Goal: Information Seeking & Learning: Learn about a topic

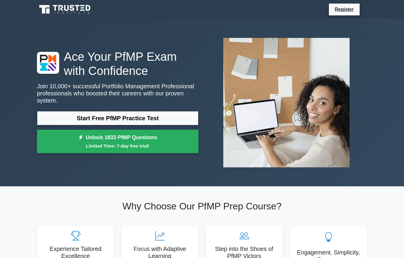
click at [146, 116] on link "Start Free PfMP Practice Test" at bounding box center [117, 118] width 161 height 14
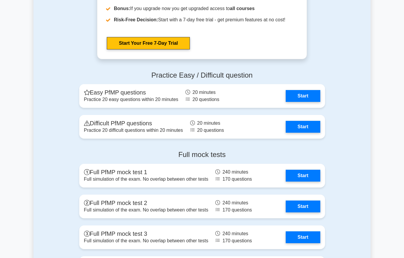
scroll to position [609, 0]
click at [122, 49] on link "Start Your Free 7-Day Trial" at bounding box center [148, 43] width 83 height 12
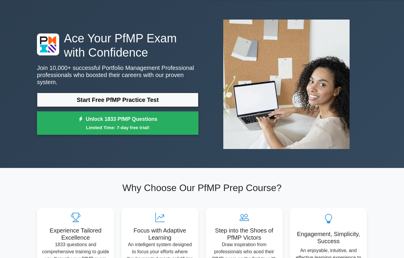
scroll to position [0, 0]
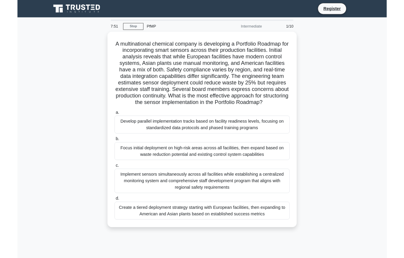
scroll to position [24, 0]
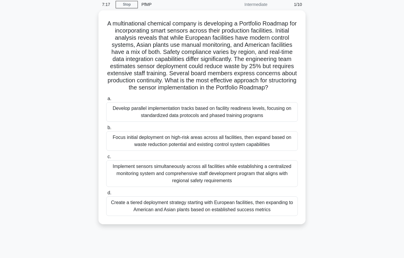
click at [287, 150] on div "Focus initial deployment on high-risk areas across all facilities, then expand …" at bounding box center [202, 141] width 192 height 20
click at [106, 129] on input "b. Focus initial deployment on high-risk areas across all facilities, then expa…" at bounding box center [106, 128] width 0 height 4
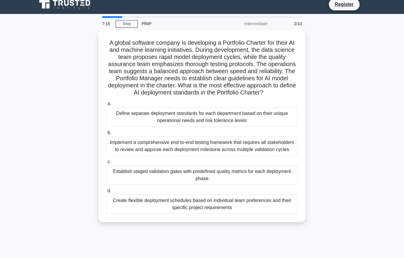
scroll to position [0, 0]
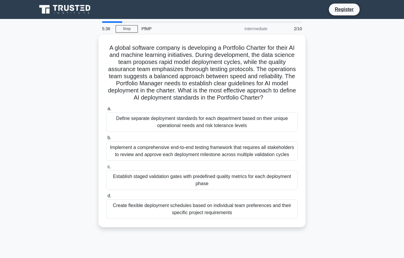
click at [231, 190] on div "Establish staged validation gates with predefined quality metrics for each depl…" at bounding box center [202, 180] width 192 height 20
click at [106, 169] on input "c. Establish staged validation gates with predefined quality metrics for each d…" at bounding box center [106, 167] width 0 height 4
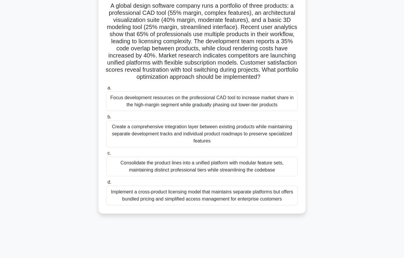
scroll to position [42, 0]
click at [237, 176] on div "Consolidate the product lines into a unified platform with modular feature sets…" at bounding box center [202, 167] width 192 height 20
click at [106, 155] on input "c. Consolidate the product lines into a unified platform with modular feature s…" at bounding box center [106, 153] width 0 height 4
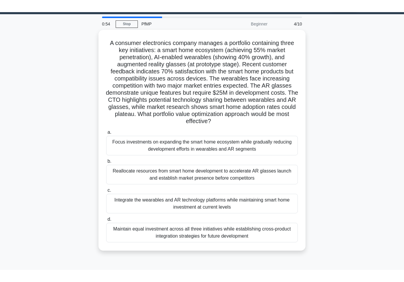
scroll to position [0, 0]
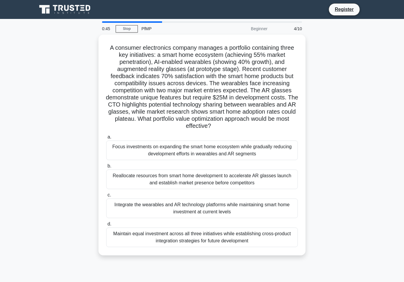
click at [219, 217] on div "Integrate the wearables and AR technology platforms while maintaining smart hom…" at bounding box center [202, 208] width 192 height 20
click at [106, 197] on input "c. Integrate the wearables and AR technology platforms while maintaining smart …" at bounding box center [106, 195] width 0 height 4
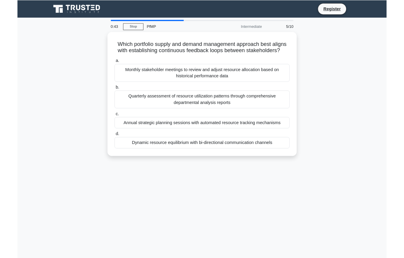
scroll to position [24, 0]
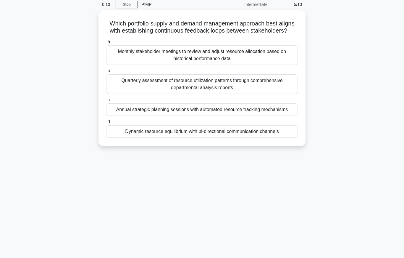
click at [226, 137] on div "Dynamic resource equilibrium with bi-directional communication channels" at bounding box center [202, 131] width 192 height 12
click at [106, 124] on input "d. Dynamic resource equilibrium with bi-directional communication channels" at bounding box center [106, 122] width 0 height 4
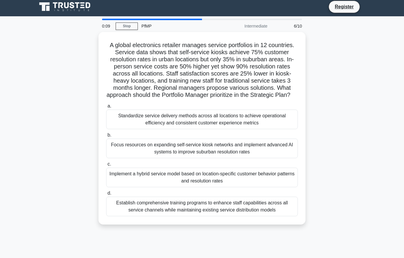
scroll to position [0, 0]
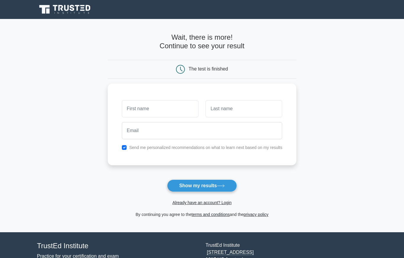
click at [164, 110] on input "text" at bounding box center [160, 108] width 77 height 17
type input "Rajendra"
click at [253, 104] on input "text" at bounding box center [243, 108] width 77 height 17
type input "Patil"
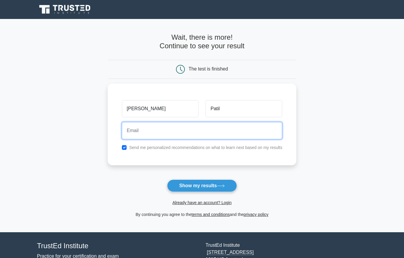
click at [174, 129] on input "email" at bounding box center [202, 130] width 161 height 17
type input "rajendrapatil6@rediffmail.com"
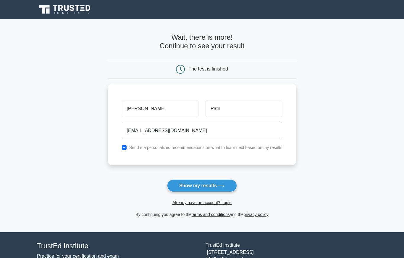
click at [203, 184] on button "Show my results" at bounding box center [202, 185] width 70 height 12
